Goal: Information Seeking & Learning: Learn about a topic

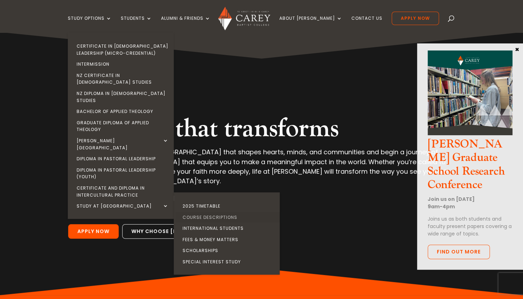
click at [244, 212] on link "Course Descriptions" at bounding box center [228, 217] width 106 height 11
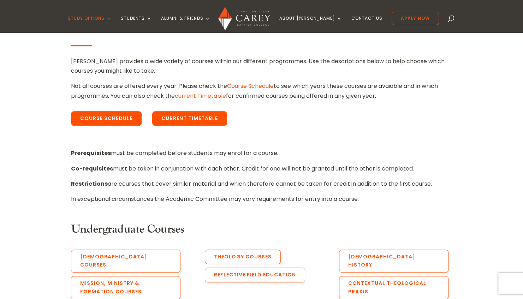
scroll to position [212, 0]
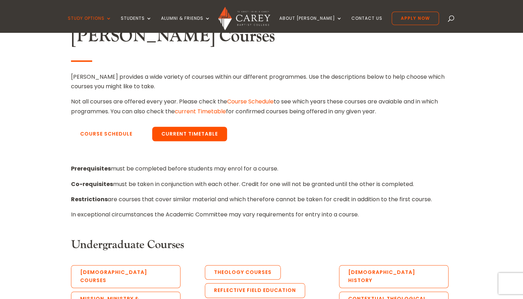
click at [133, 137] on link "Course Schedule" at bounding box center [106, 134] width 71 height 15
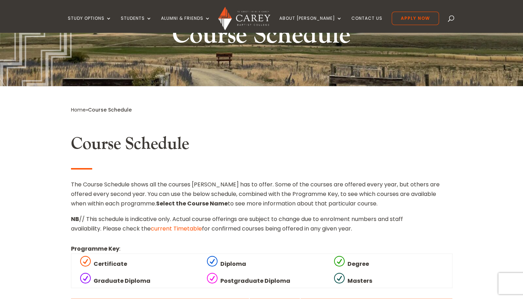
scroll to position [141, 0]
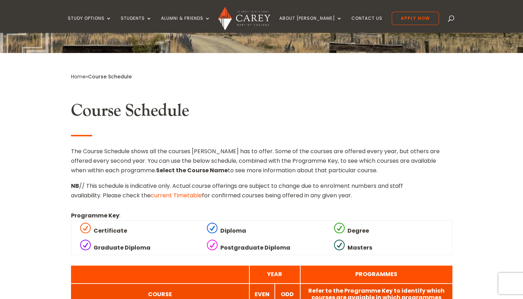
click at [182, 194] on link "current Timetable" at bounding box center [176, 195] width 51 height 8
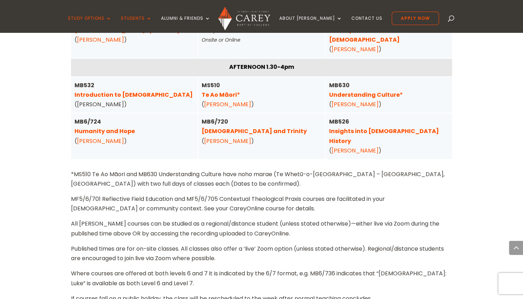
scroll to position [1941, 0]
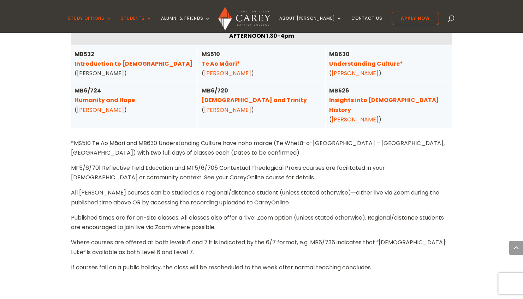
click at [100, 163] on p "MF5/6/701 Reflective Field Education and MF5/6/705 Contextual Theological Praxi…" at bounding box center [261, 175] width 381 height 25
click at [93, 188] on p "All Carey courses can be studied as a regional/distance student (unless stated …" at bounding box center [261, 200] width 381 height 25
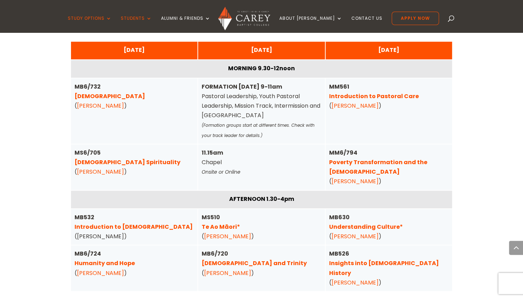
scroll to position [1780, 0]
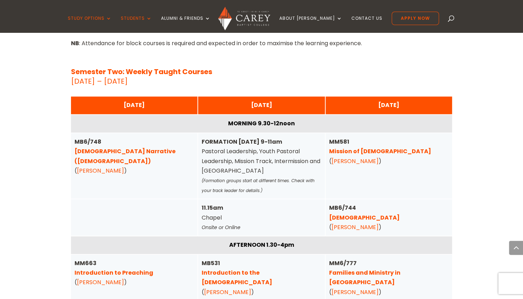
scroll to position [2326, 0]
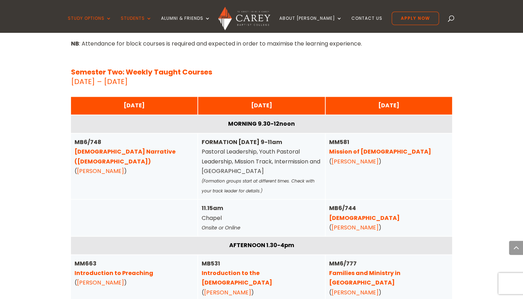
click at [359, 255] on div "MM6/777 Families and Ministry in Aotearoa ( Sam Kilpatrick )" at bounding box center [388, 278] width 127 height 46
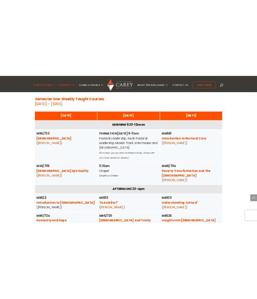
scroll to position [1763, 0]
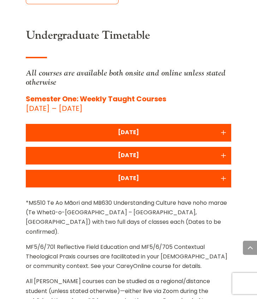
click at [140, 127] on div "MONDAY" at bounding box center [128, 132] width 198 height 10
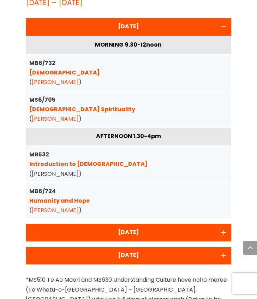
scroll to position [1834, 0]
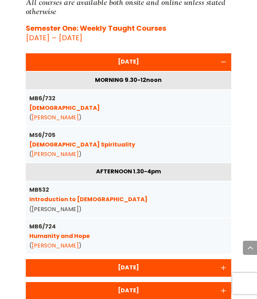
click at [123, 263] on div "TUESDAY" at bounding box center [128, 268] width 198 height 10
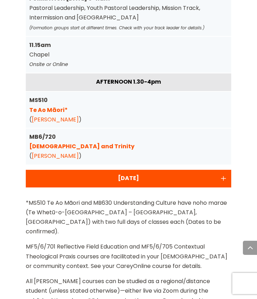
scroll to position [1975, 0]
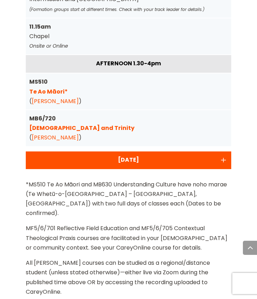
click at [105, 155] on div "WEDNESDAY" at bounding box center [128, 160] width 198 height 10
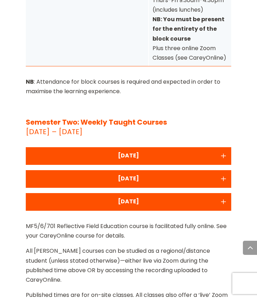
scroll to position [2504, 0]
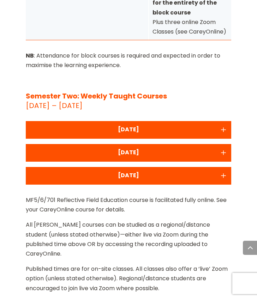
click at [157, 125] on div "MONDAY" at bounding box center [128, 130] width 198 height 10
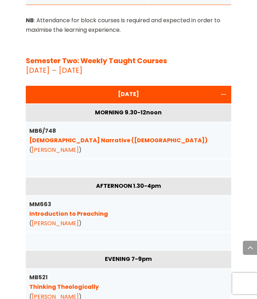
scroll to position [2575, 0]
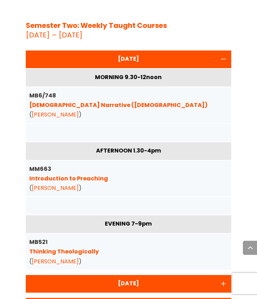
click at [141, 278] on div "TUESDAY" at bounding box center [128, 283] width 198 height 10
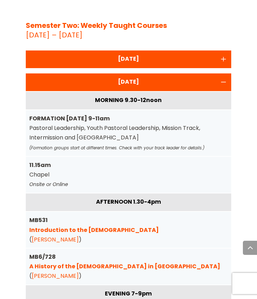
click at [141, 248] on div "MB6/728 A History of the Gospel in Aotearoa ( Joh Tucker )" at bounding box center [128, 266] width 205 height 36
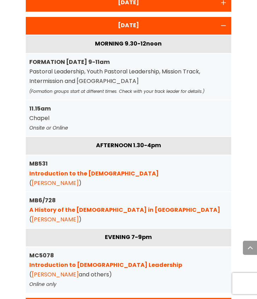
scroll to position [2634, 0]
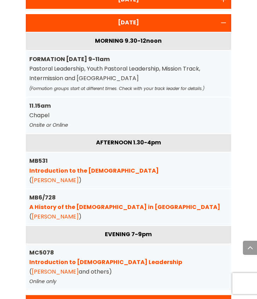
click at [124, 299] on div "WEDNESDAY" at bounding box center [128, 304] width 198 height 10
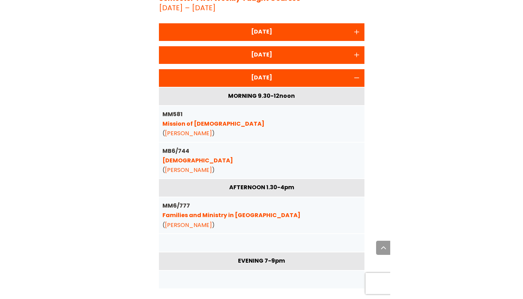
scroll to position [2602, 0]
